Goal: Check status: Verify the current state of an ongoing process or item

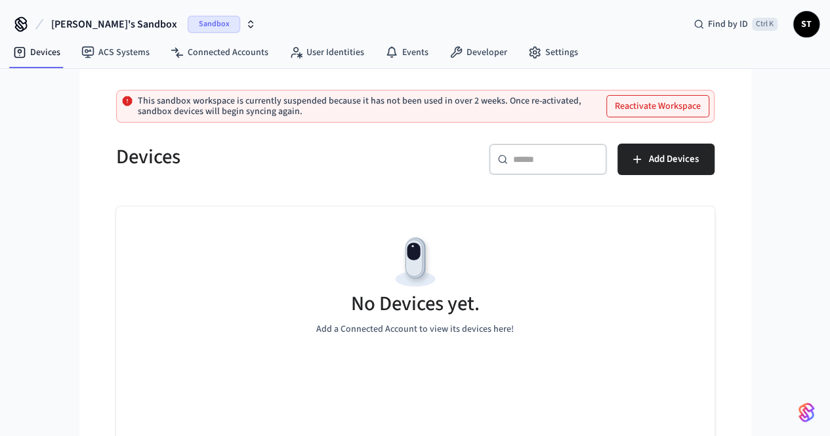
click at [188, 22] on span "Sandbox" at bounding box center [214, 24] width 52 height 17
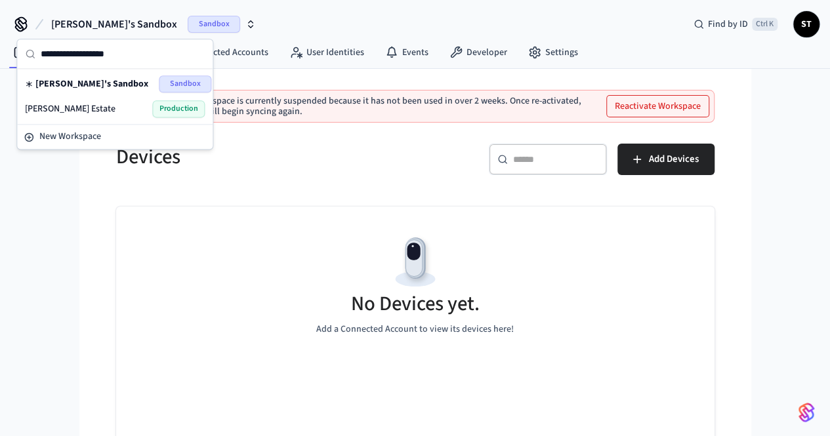
click at [107, 115] on div "[PERSON_NAME] Estate Production" at bounding box center [115, 108] width 180 height 17
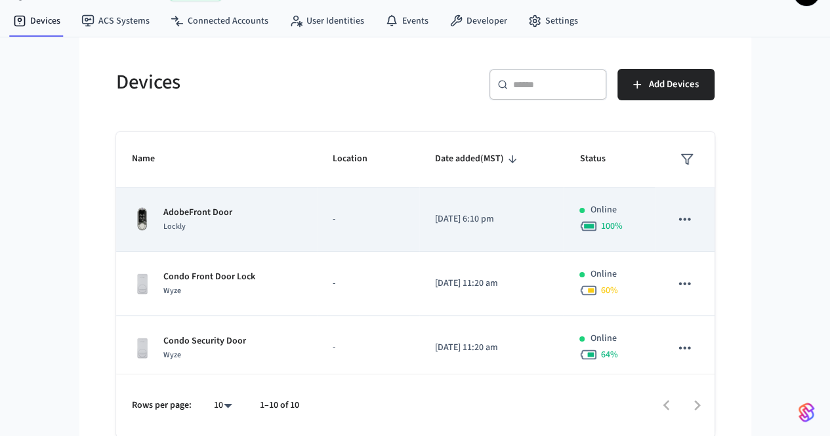
click at [178, 223] on div "AdobeFront Door Lockly" at bounding box center [216, 220] width 169 height 28
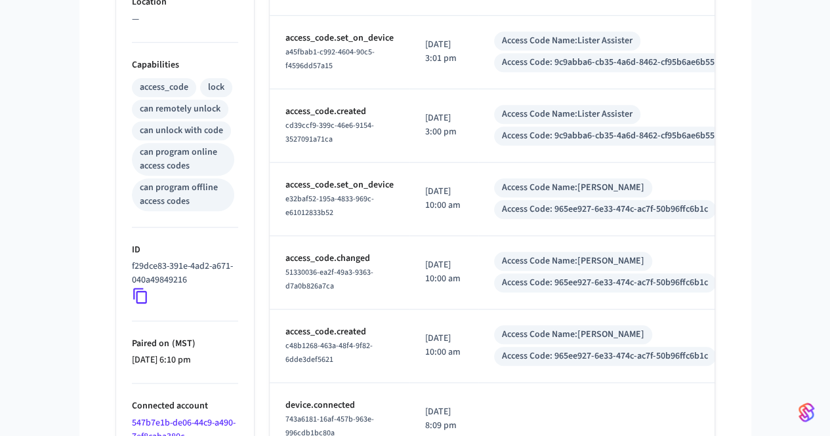
scroll to position [492, 0]
click at [132, 287] on icon at bounding box center [140, 295] width 17 height 17
